Goal: Complete application form: Complete application form

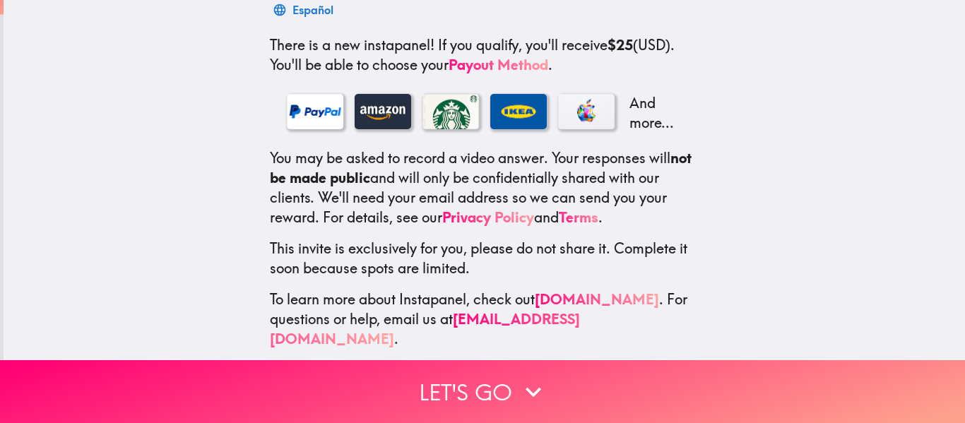
scroll to position [246, 0]
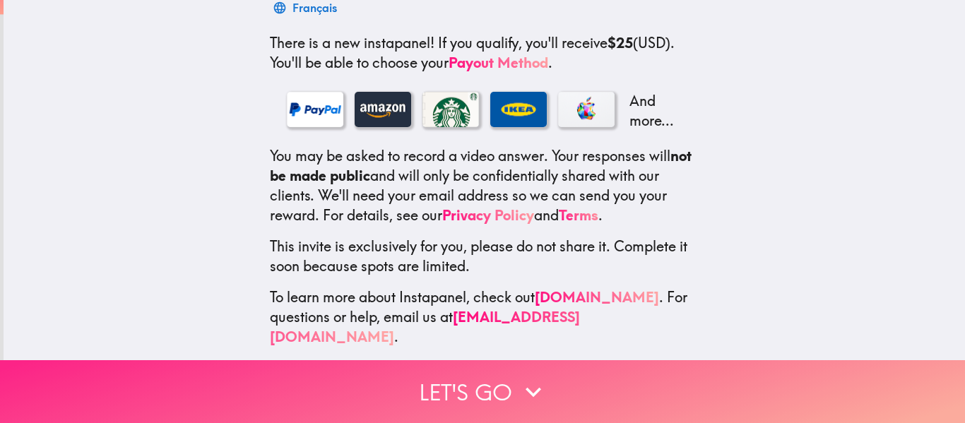
click at [471, 394] on button "Let's go" at bounding box center [482, 391] width 965 height 63
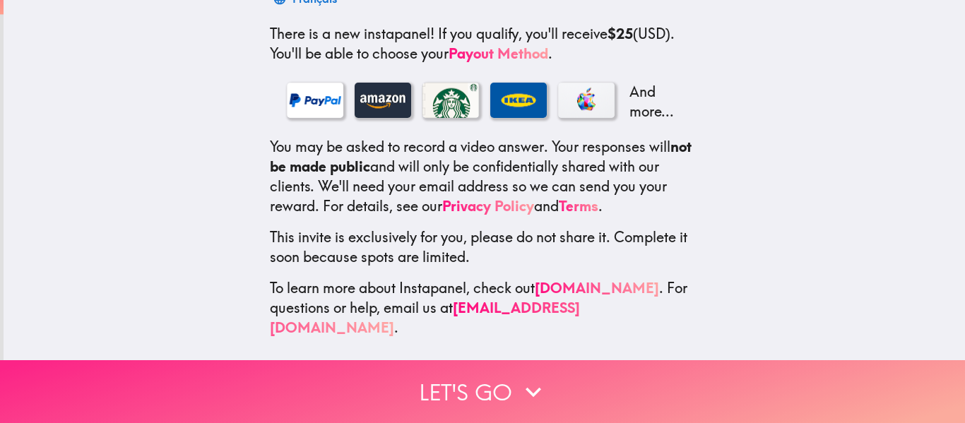
scroll to position [146, 0]
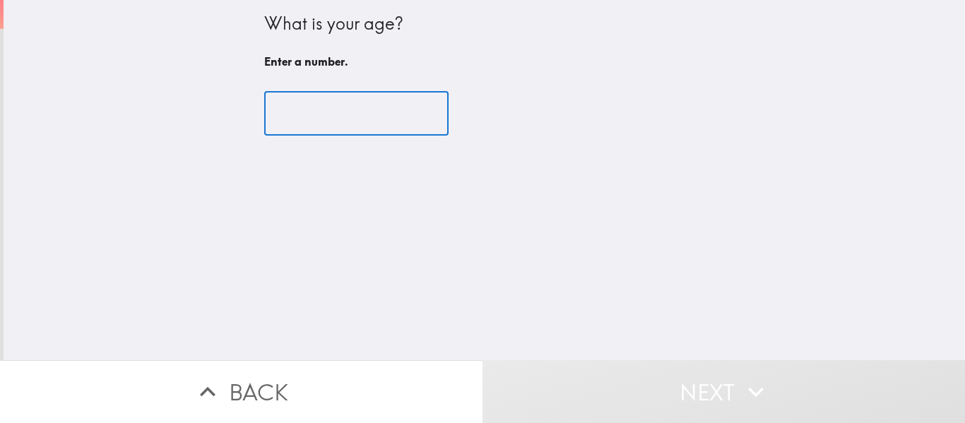
click at [377, 126] on input "number" at bounding box center [356, 114] width 184 height 44
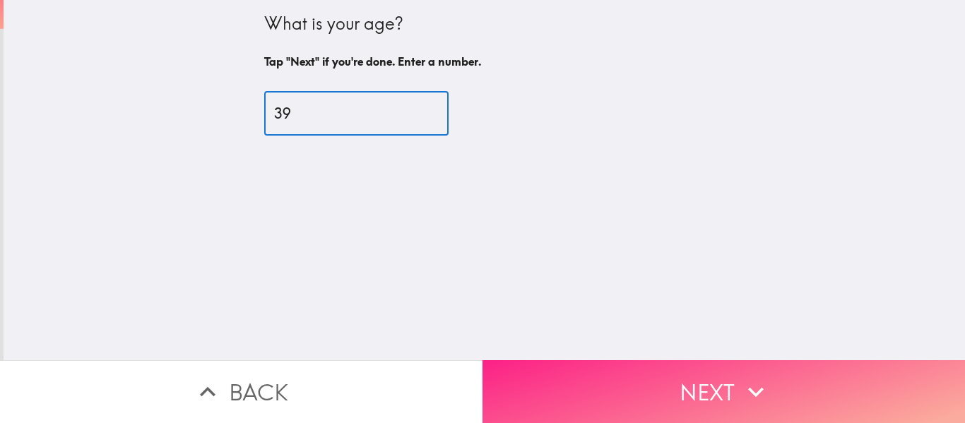
type input "39"
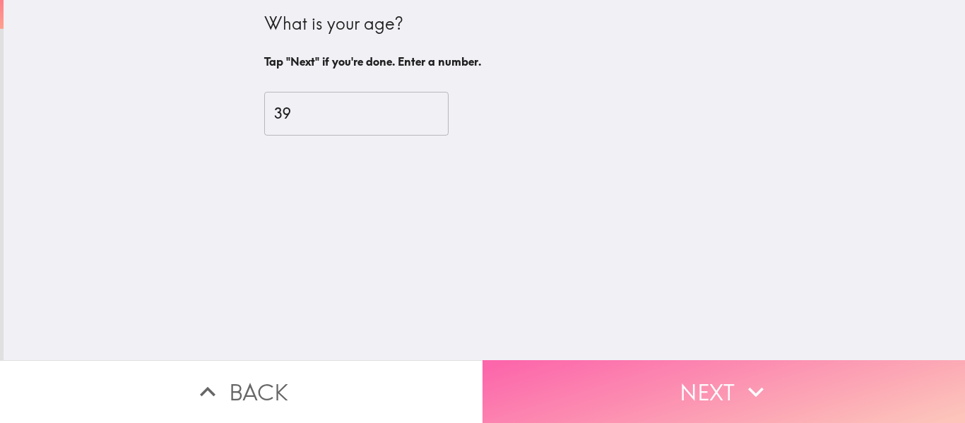
click at [722, 378] on button "Next" at bounding box center [723, 391] width 482 height 63
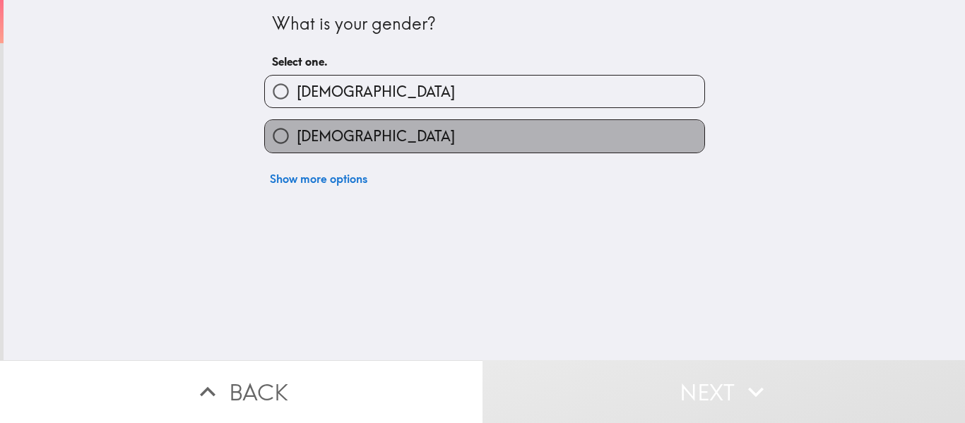
click at [343, 131] on label "[DEMOGRAPHIC_DATA]" at bounding box center [484, 136] width 439 height 32
click at [297, 131] on input "[DEMOGRAPHIC_DATA]" at bounding box center [281, 136] width 32 height 32
radio input "true"
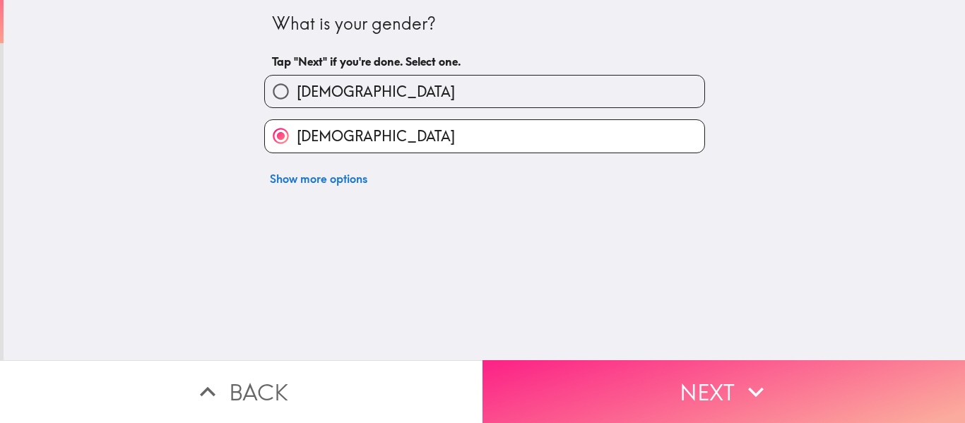
click at [619, 376] on button "Next" at bounding box center [723, 391] width 482 height 63
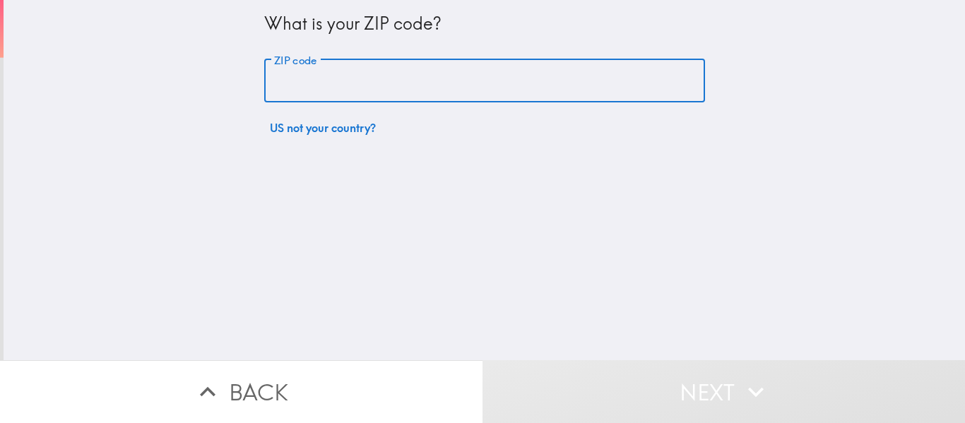
click at [420, 90] on input "ZIP code" at bounding box center [484, 81] width 441 height 44
type input "78660"
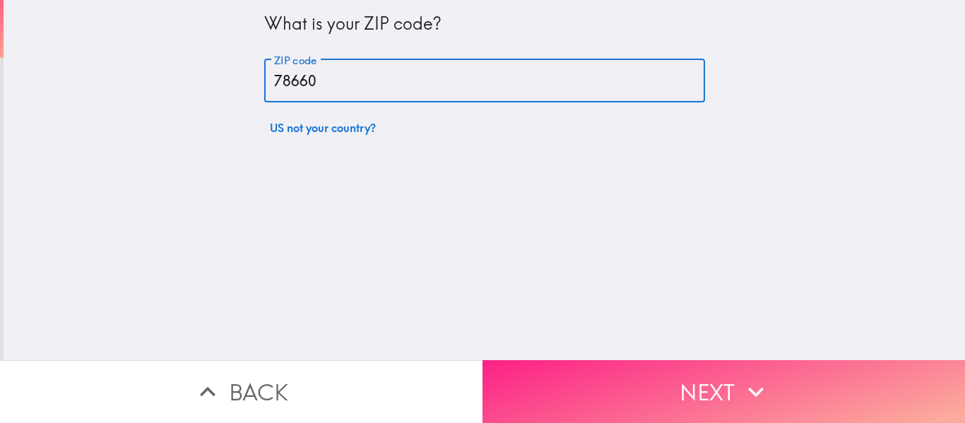
click at [602, 383] on button "Next" at bounding box center [723, 391] width 482 height 63
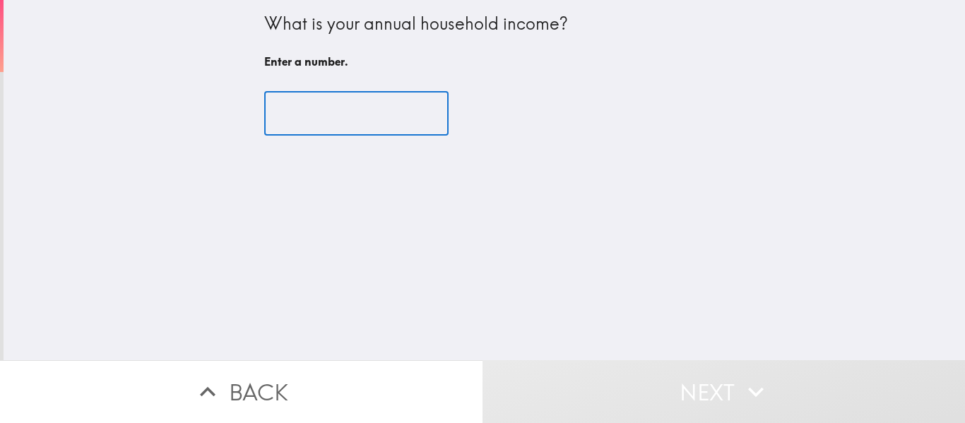
click at [294, 112] on input "number" at bounding box center [356, 114] width 184 height 44
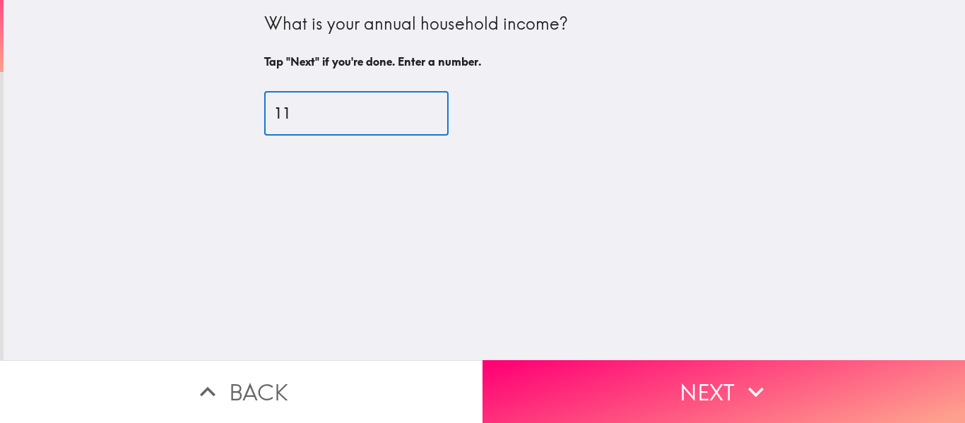
type input "10"
click at [294, 112] on input "10" at bounding box center [356, 114] width 184 height 44
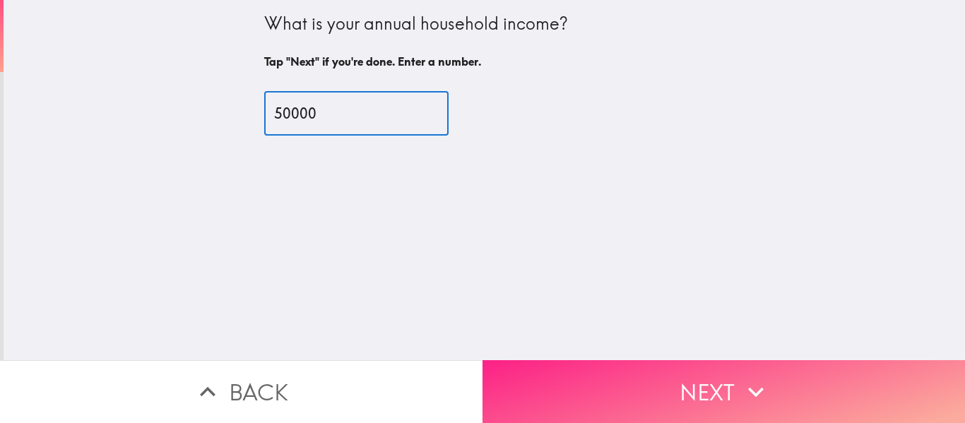
type input "50000"
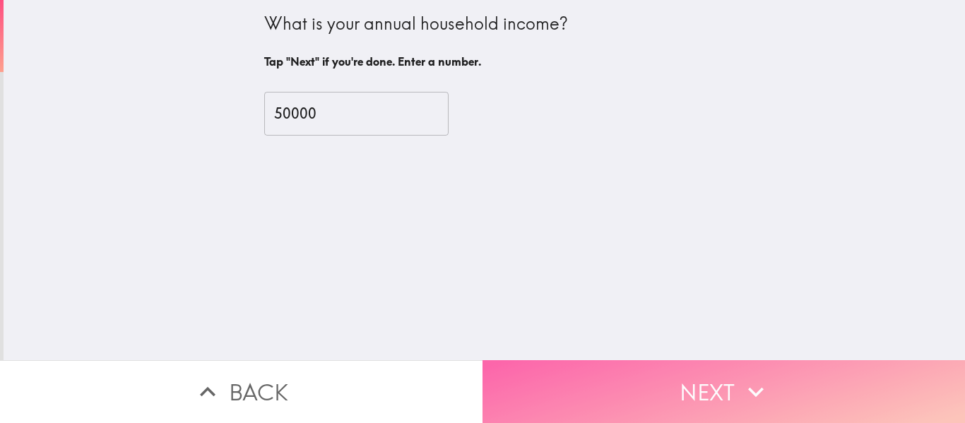
click at [636, 392] on button "Next" at bounding box center [723, 391] width 482 height 63
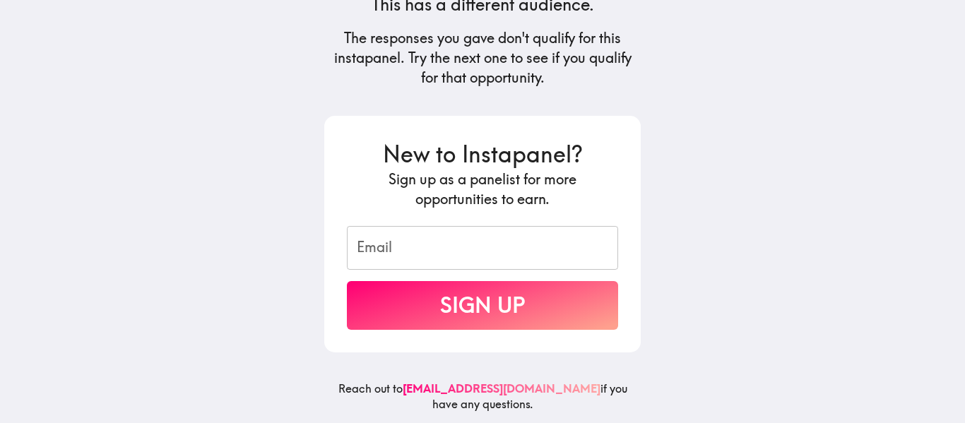
scroll to position [201, 0]
click at [555, 194] on h5 "Sign up as a panelist for more opportunities to earn." at bounding box center [482, 189] width 271 height 40
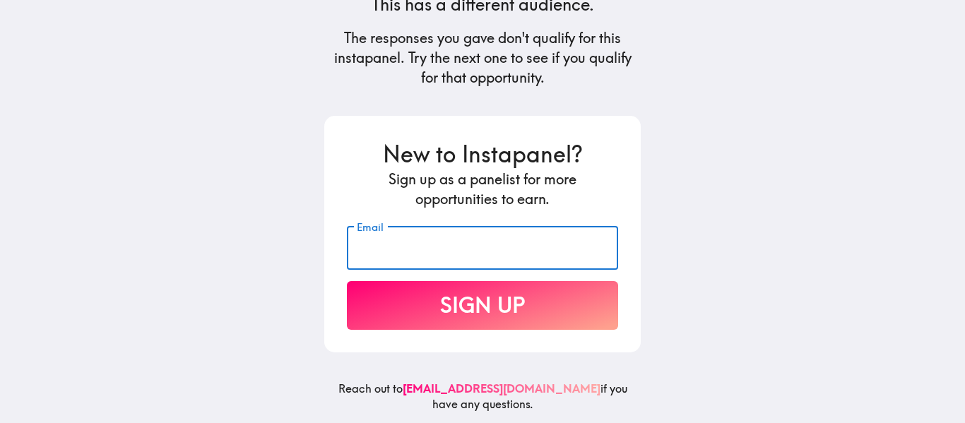
click at [539, 226] on input "Email" at bounding box center [482, 248] width 271 height 44
type input "[EMAIL_ADDRESS][DOMAIN_NAME]"
click at [490, 293] on button "Sign Up" at bounding box center [482, 305] width 271 height 49
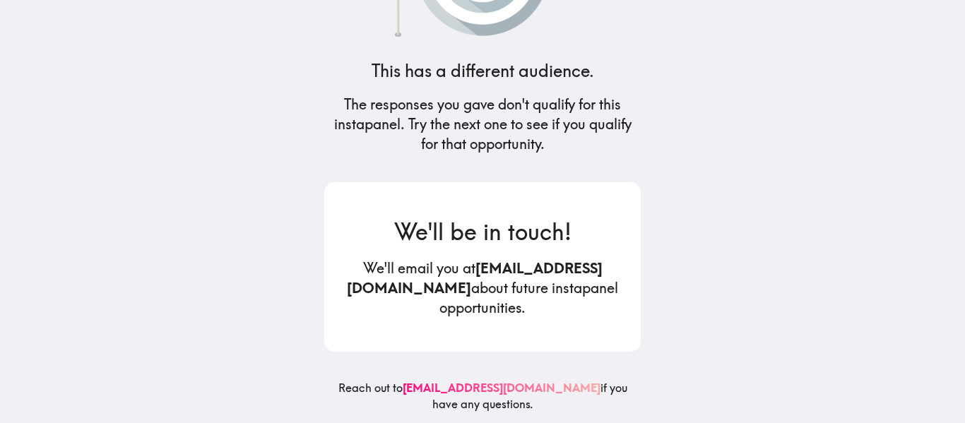
scroll to position [134, 0]
